Goal: Information Seeking & Learning: Learn about a topic

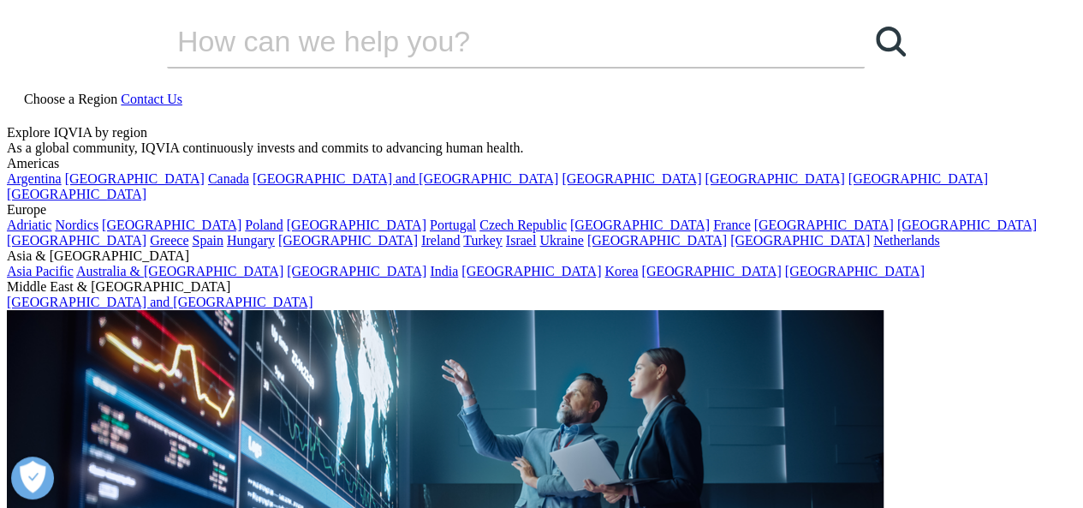
click at [121, 92] on icon at bounding box center [121, 99] width 0 height 15
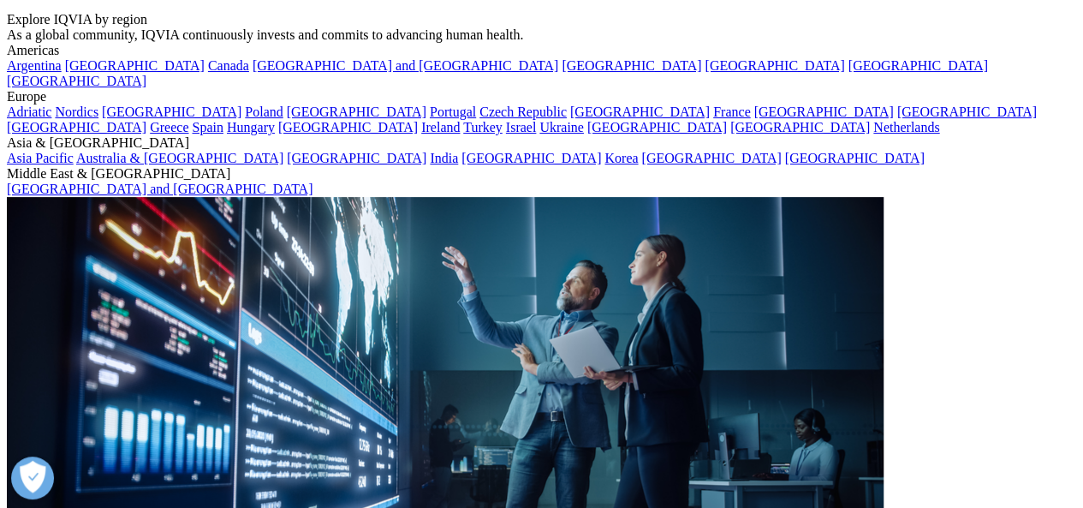
scroll to position [110, 0]
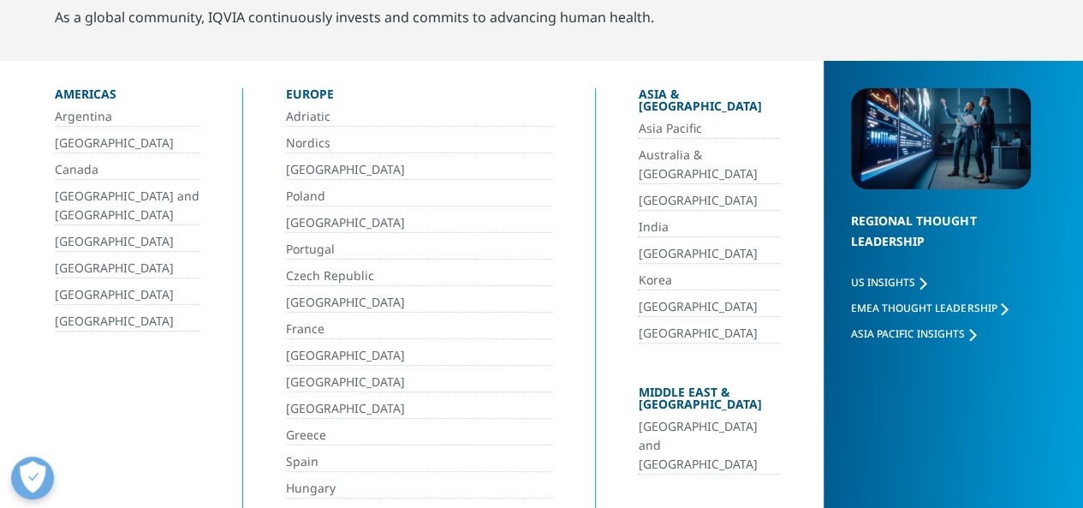
click at [639, 191] on link "[GEOGRAPHIC_DATA]" at bounding box center [710, 201] width 143 height 20
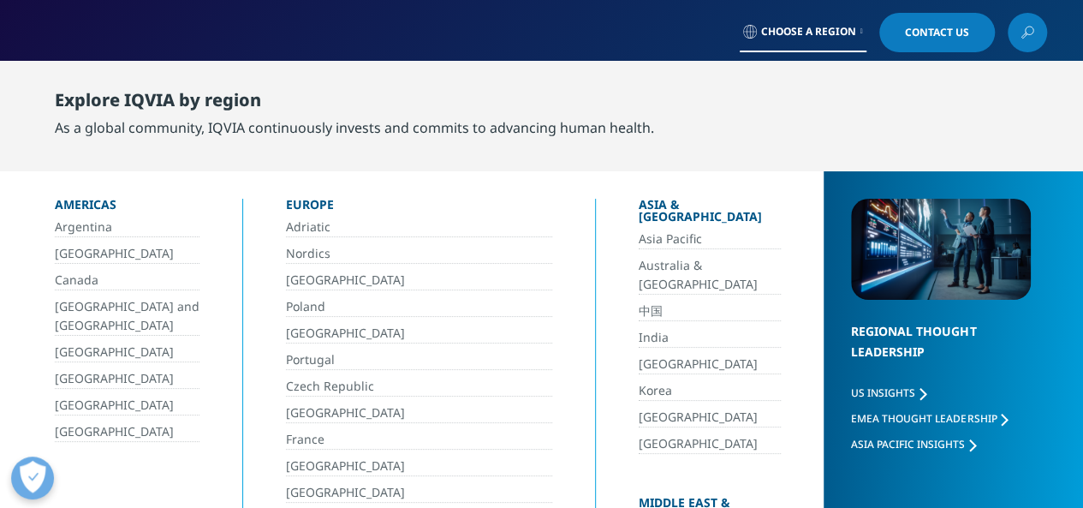
click at [639, 328] on link "India" at bounding box center [710, 338] width 143 height 20
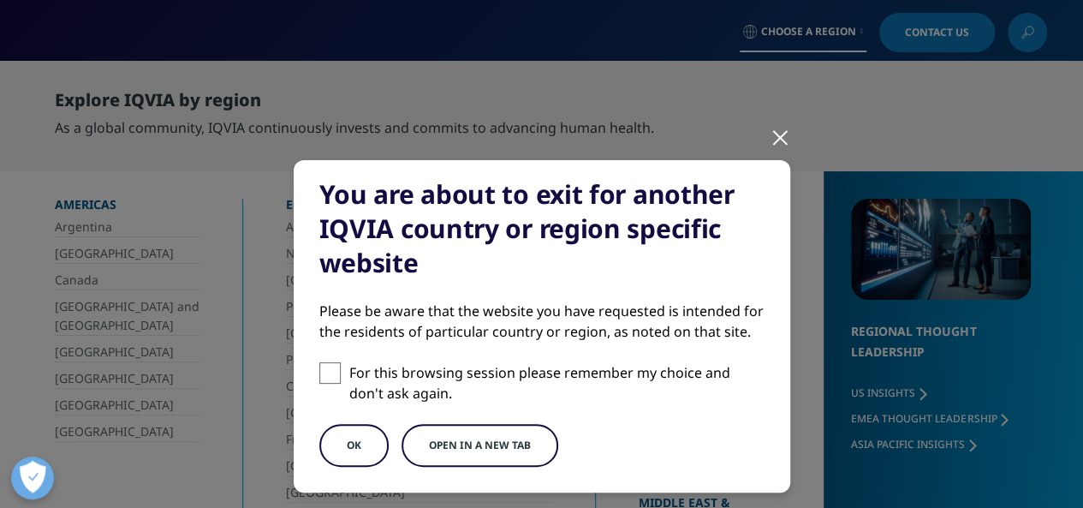
click at [329, 373] on span at bounding box center [329, 372] width 21 height 21
click at [329, 373] on input "For this browsing session please remember my choice and don't ask again." at bounding box center [329, 372] width 21 height 21
checkbox input "true"
click at [484, 446] on button "Open in a new tab" at bounding box center [480, 445] width 157 height 43
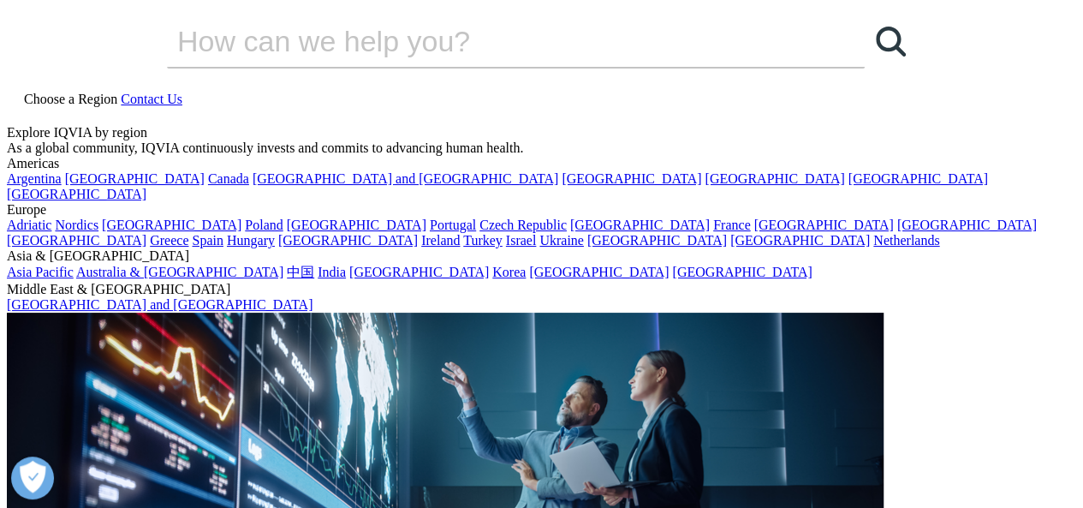
click at [121, 92] on icon at bounding box center [121, 99] width 0 height 15
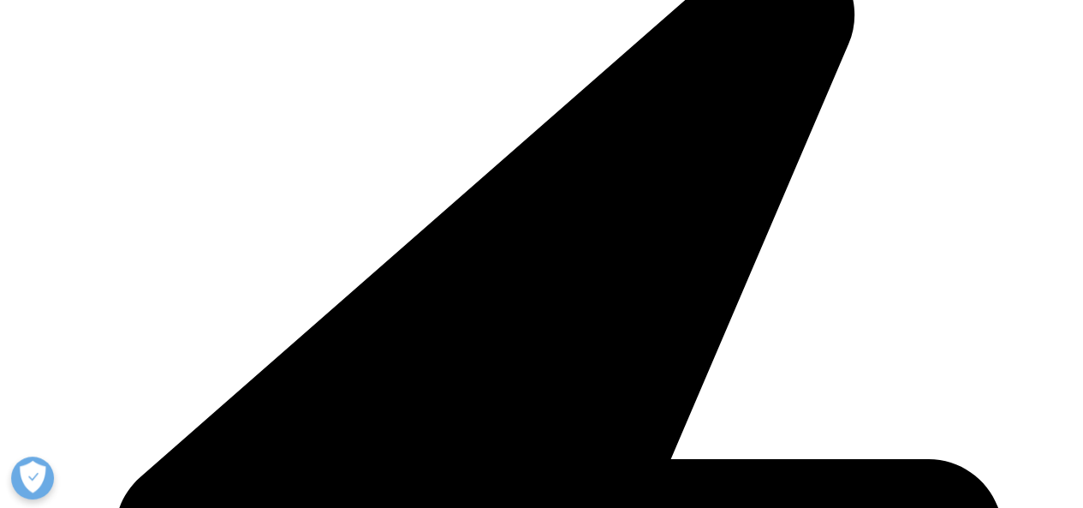
scroll to position [2233, 0]
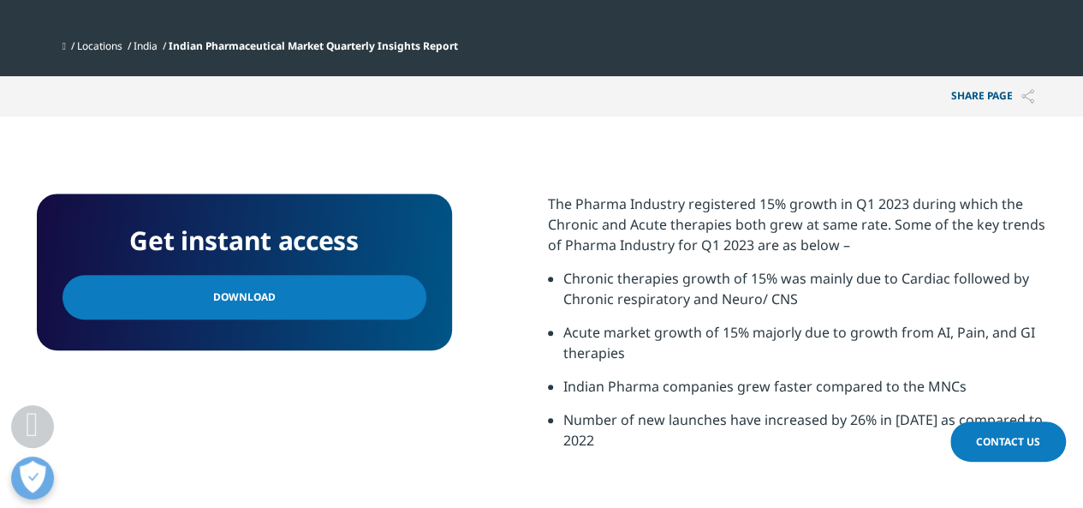
scroll to position [563, 0]
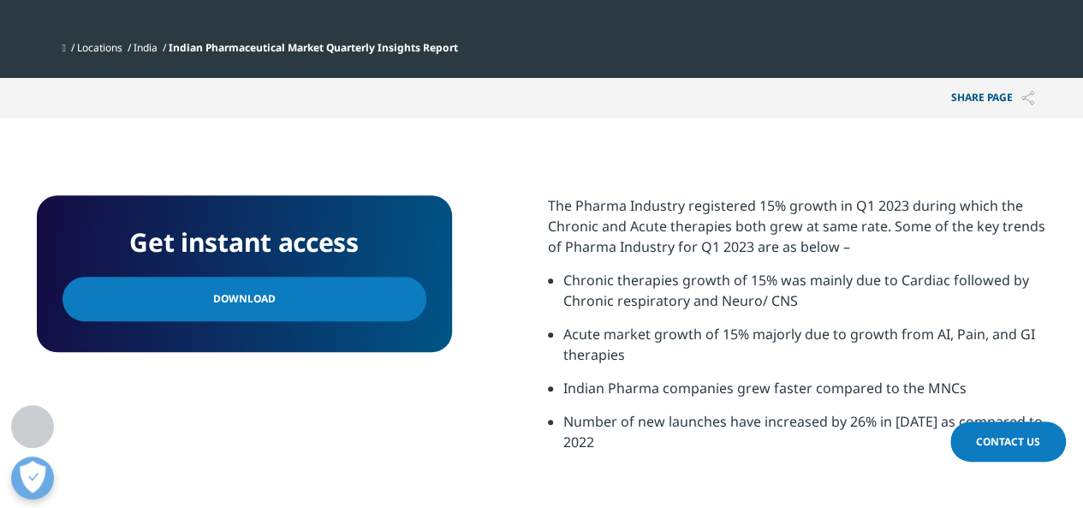
drag, startPoint x: 1089, startPoint y: 83, endPoint x: 1095, endPoint y: 253, distance: 169.7
click at [1083, 253] on html "Clear Search Loading Choose a Region Contact Us" at bounding box center [541, 230] width 1083 height 1587
click at [218, 295] on span "Download" at bounding box center [244, 298] width 63 height 19
click at [255, 295] on span "Download" at bounding box center [244, 298] width 63 height 19
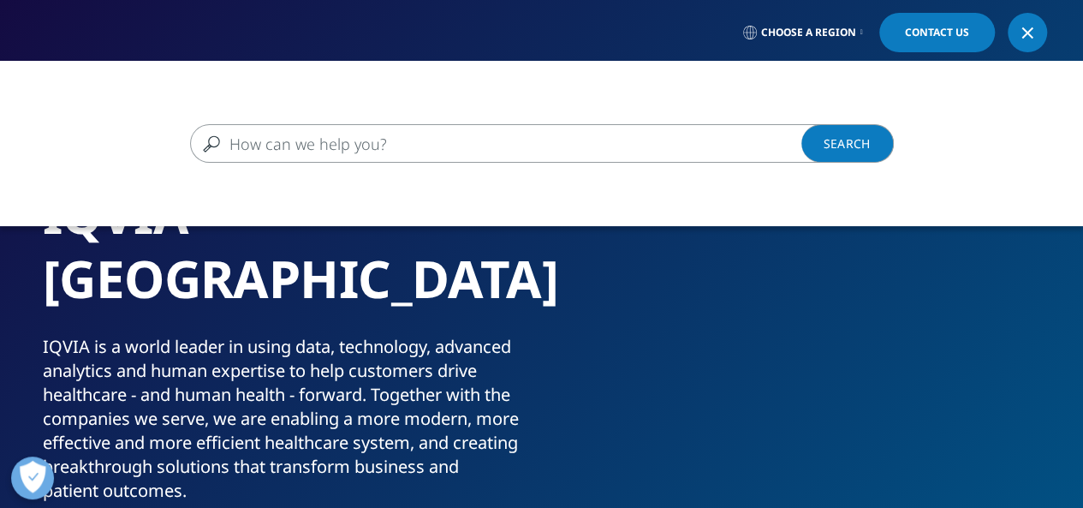
click at [528, 143] on input "搜索" at bounding box center [517, 143] width 654 height 39
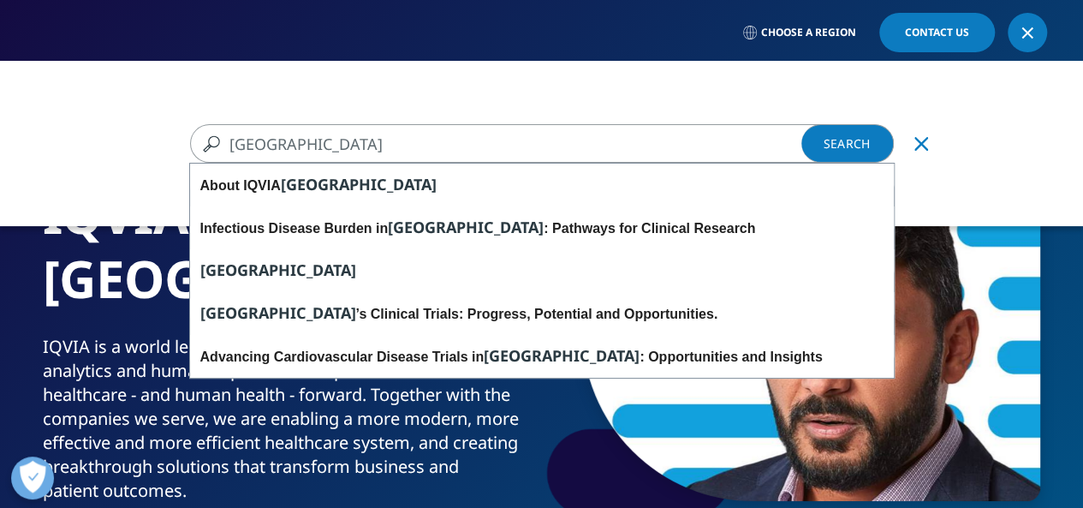
type input "[GEOGRAPHIC_DATA]"
click at [834, 143] on link "Search Loading" at bounding box center [848, 143] width 93 height 39
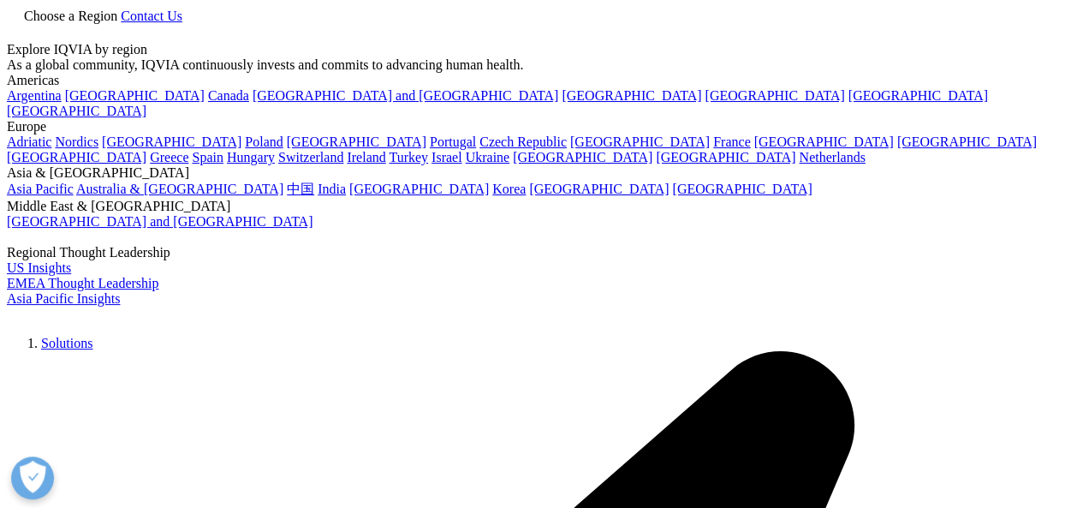
type input "[GEOGRAPHIC_DATA]"
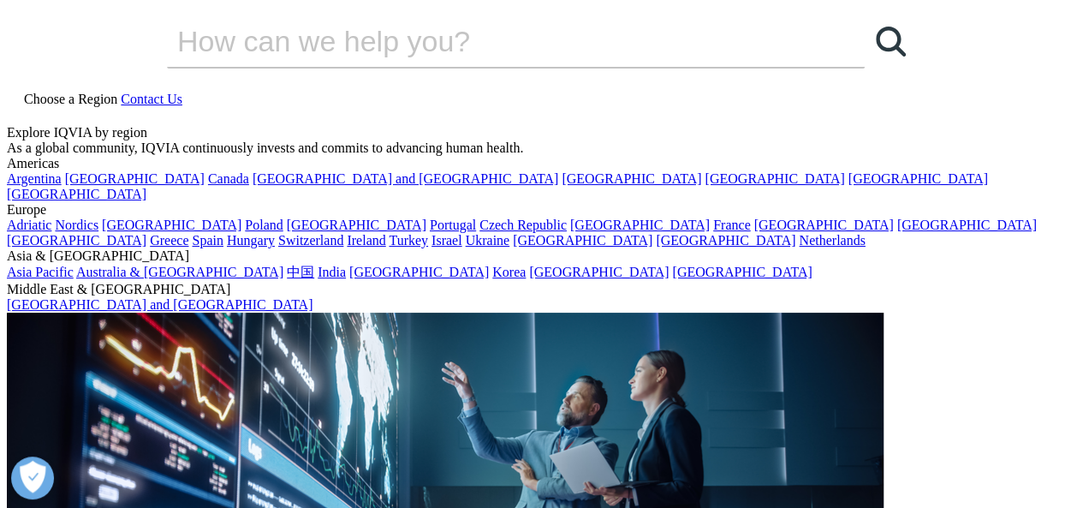
drag, startPoint x: 1089, startPoint y: 117, endPoint x: 1083, endPoint y: 64, distance: 53.4
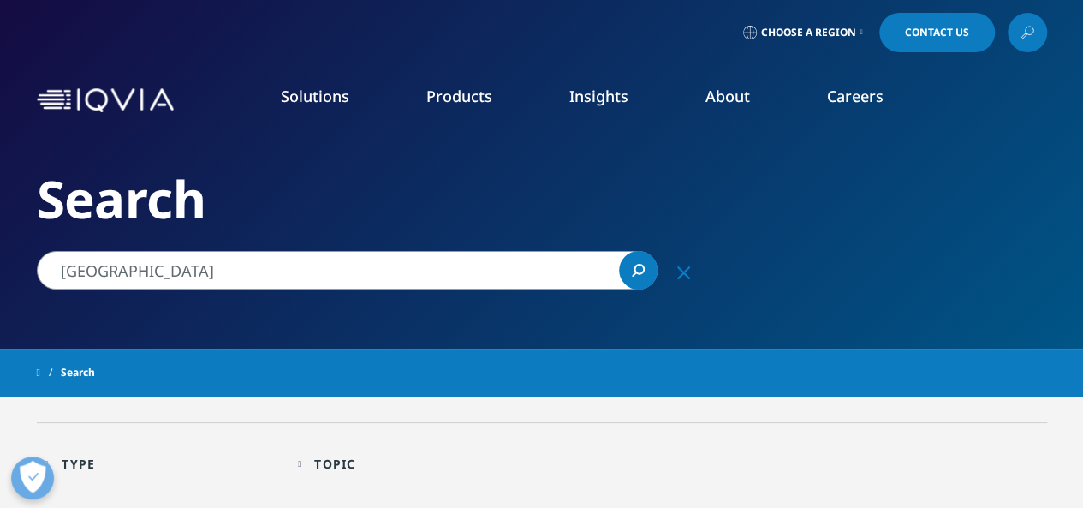
click at [1033, 27] on icon at bounding box center [1028, 32] width 14 height 22
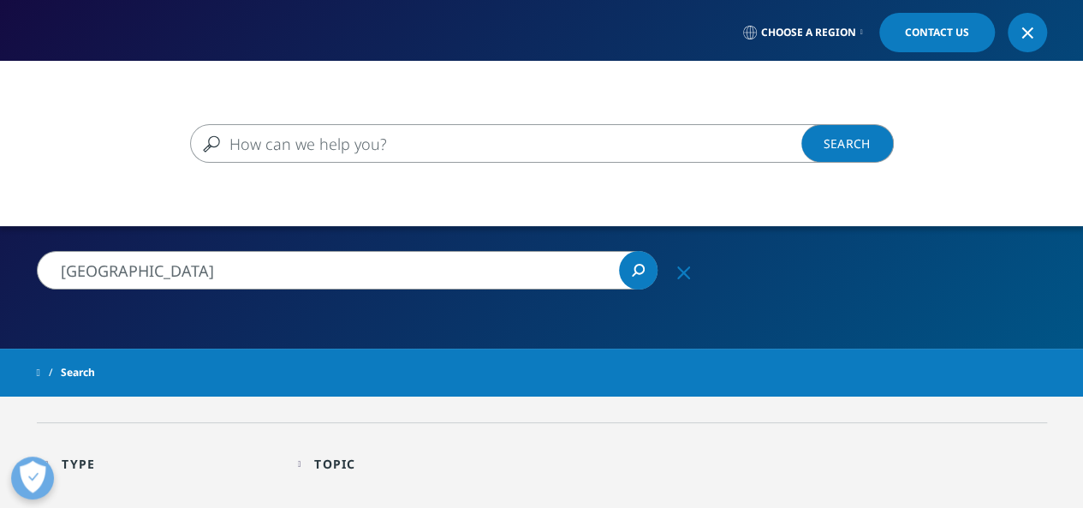
click at [486, 136] on input "搜索" at bounding box center [517, 143] width 654 height 39
type input "Pakistan pharmaceutical market"
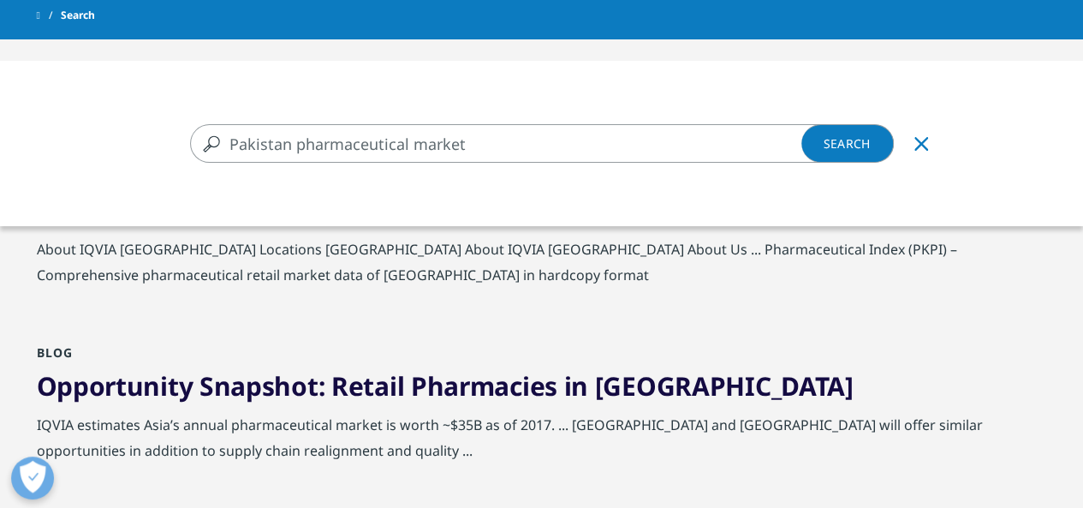
scroll to position [106, 0]
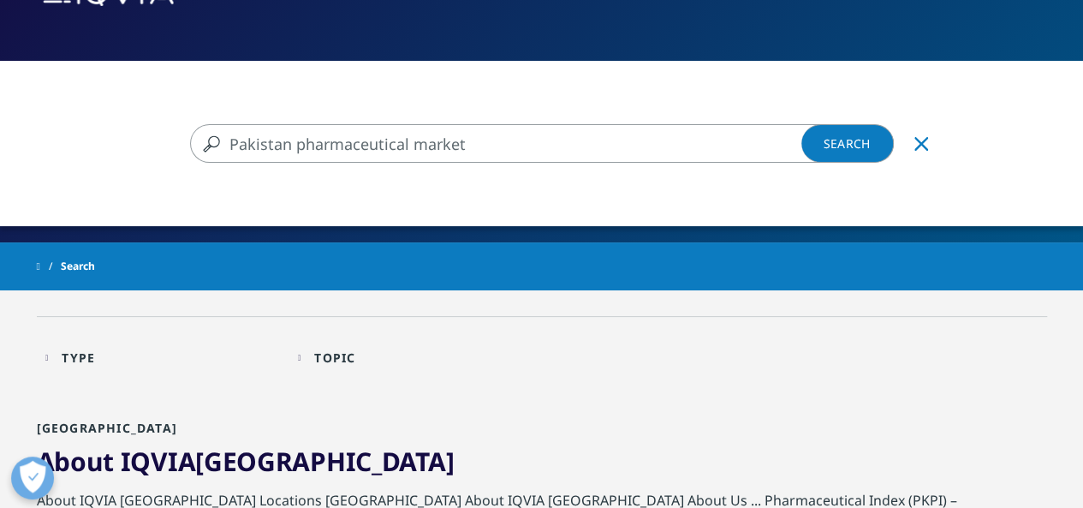
click at [917, 142] on icon "Clear" at bounding box center [922, 144] width 14 height 14
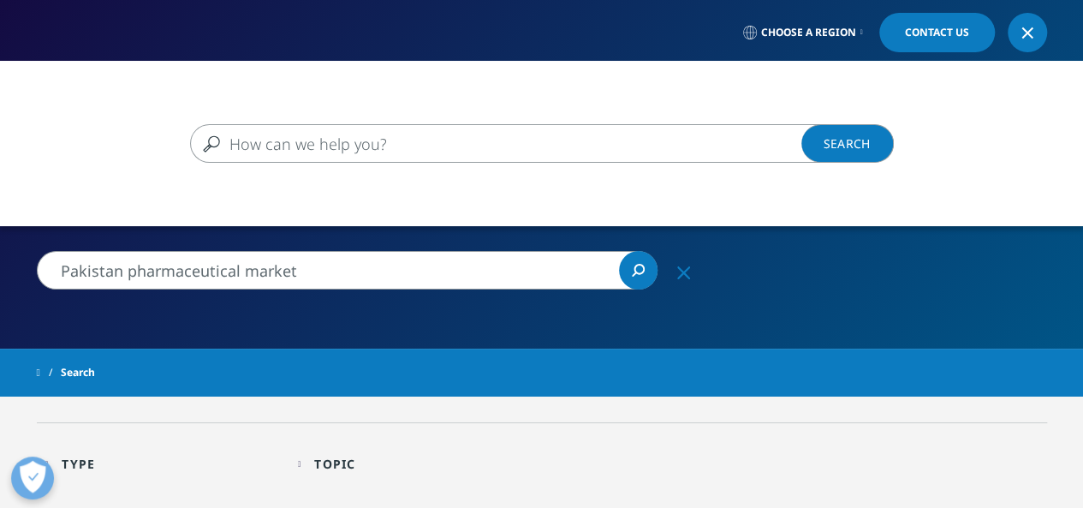
type input "[GEOGRAPHIC_DATA]"
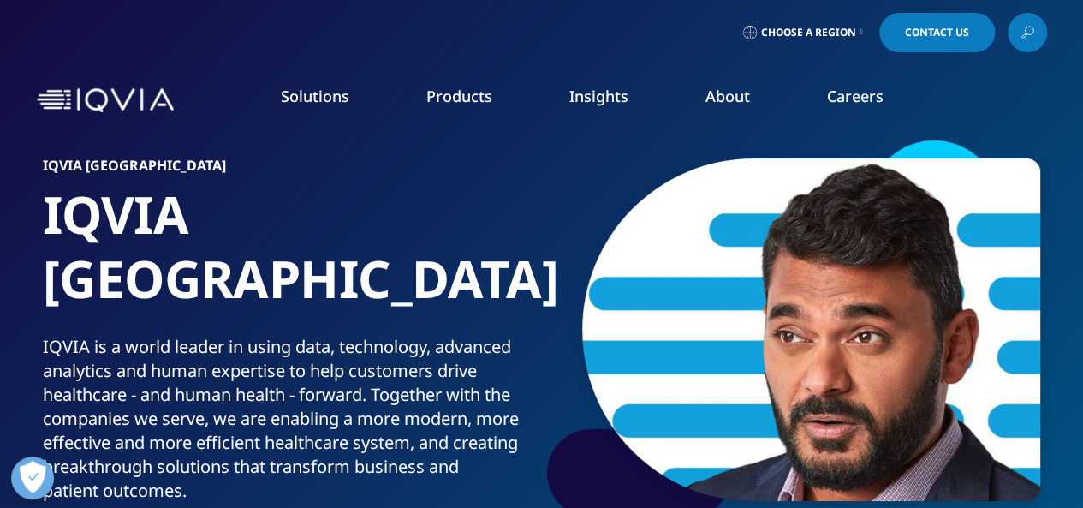
click at [861, 32] on icon at bounding box center [862, 32] width 3 height 7
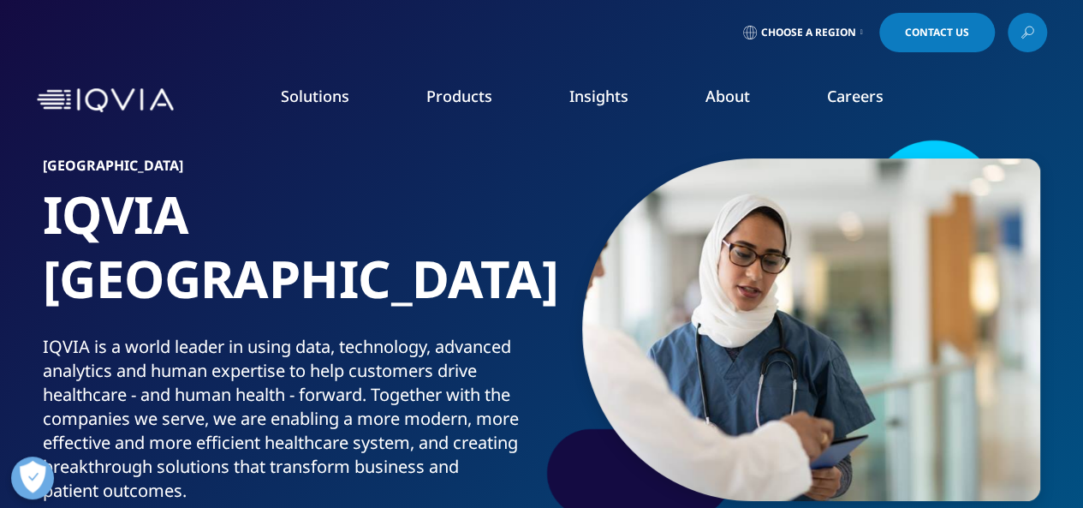
drag, startPoint x: 1089, startPoint y: 66, endPoint x: 1074, endPoint y: 30, distance: 39.1
click at [459, 98] on link "Products" at bounding box center [460, 96] width 66 height 21
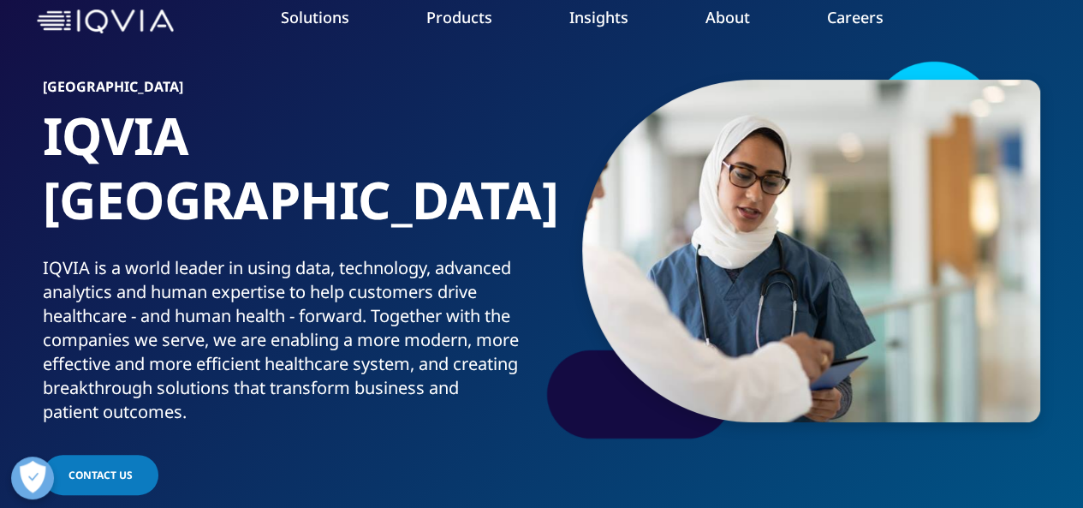
scroll to position [81, 0]
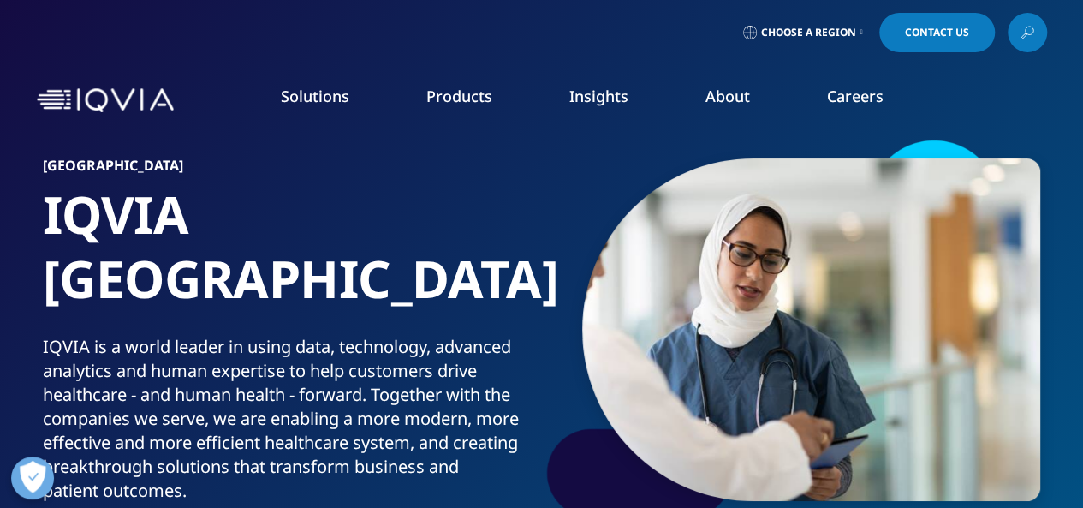
drag, startPoint x: 0, startPoint y: 0, endPoint x: 301, endPoint y: 47, distance: 305.1
